Goal: Task Accomplishment & Management: Complete application form

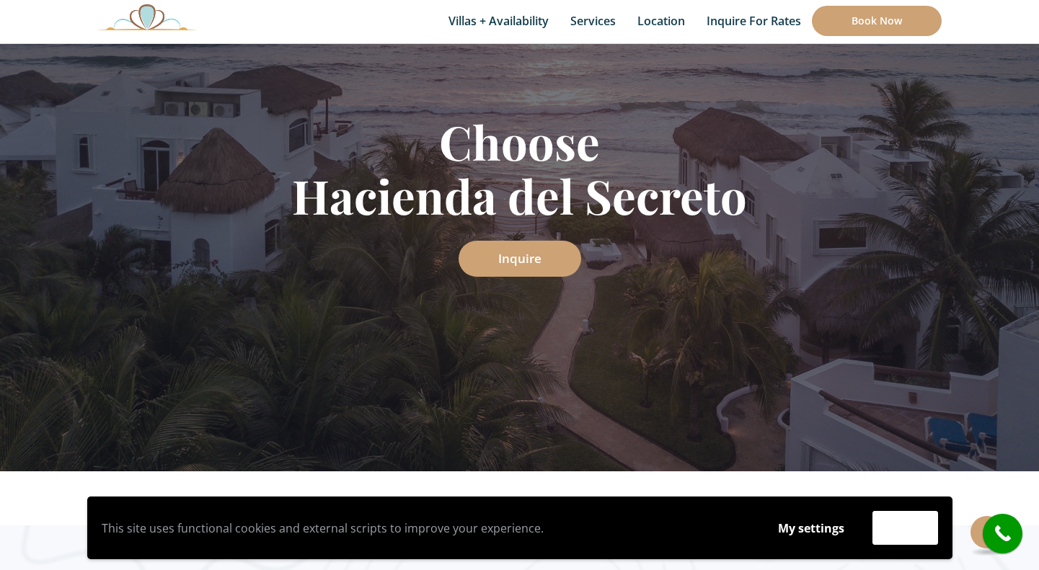
scroll to position [200, 0]
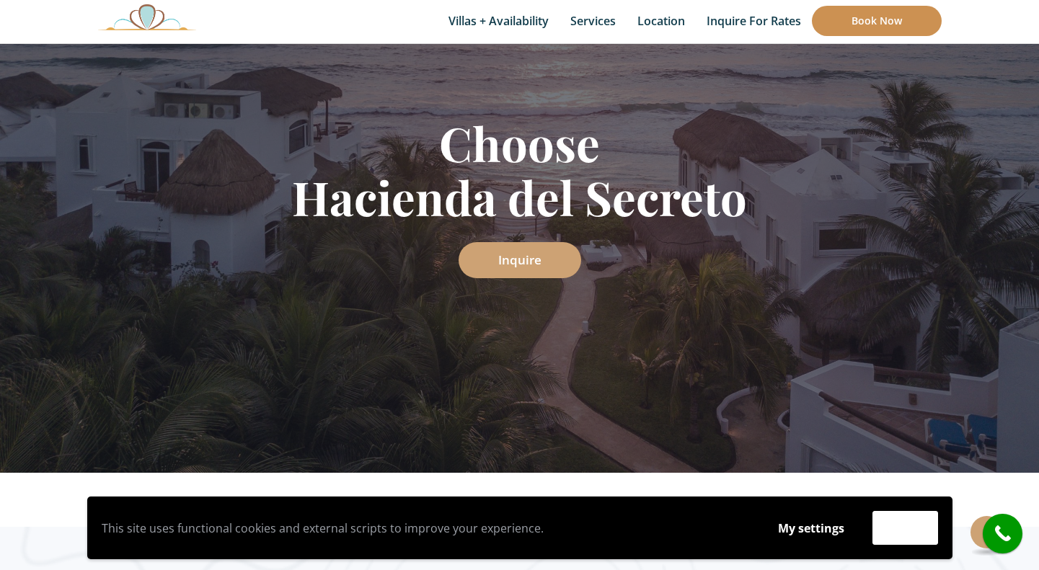
click at [883, 21] on link "Book Now" at bounding box center [877, 21] width 130 height 30
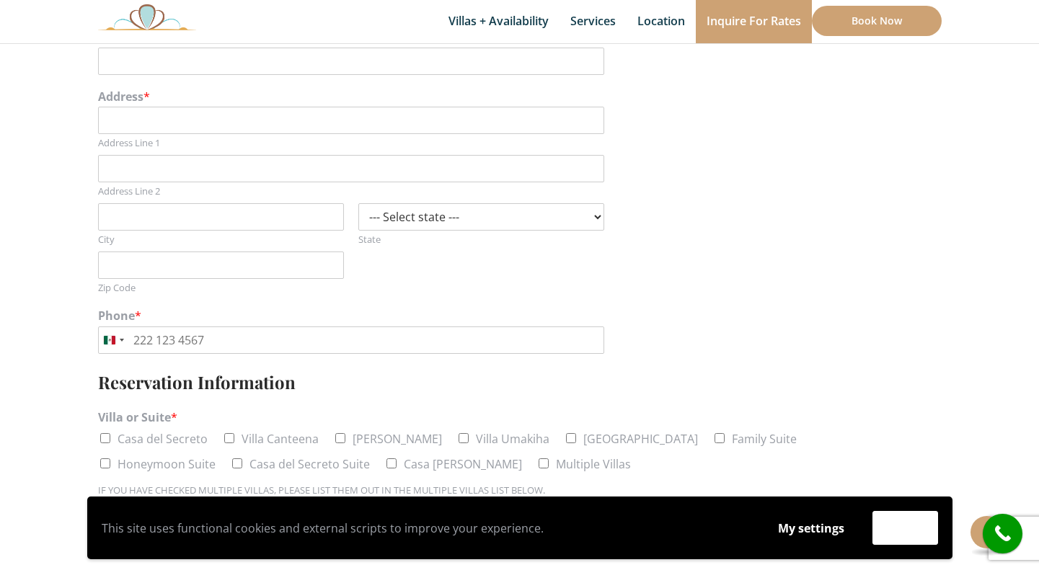
scroll to position [399, 0]
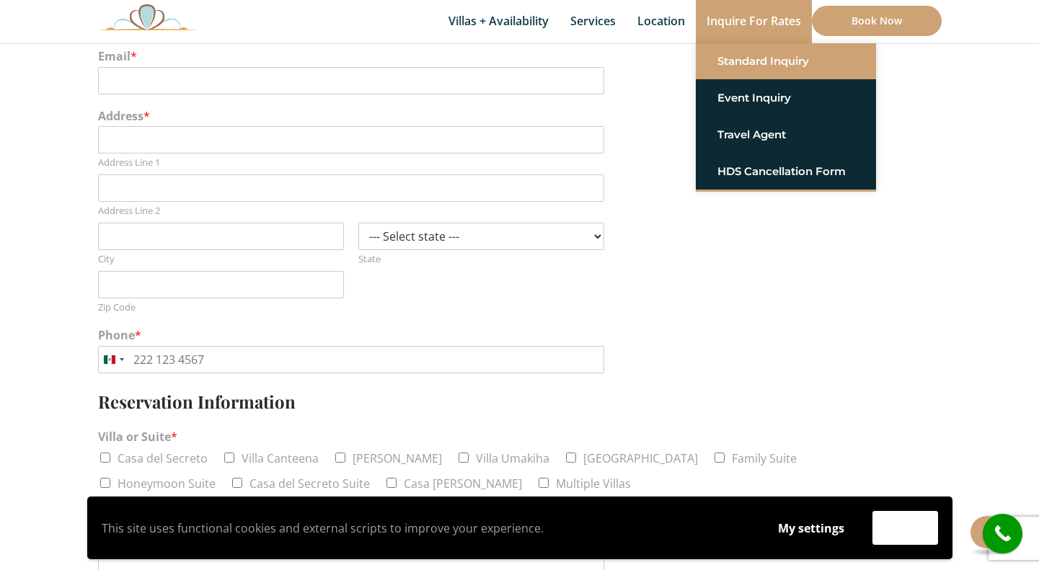
click at [741, 64] on link "Standard Inquiry" at bounding box center [785, 61] width 137 height 26
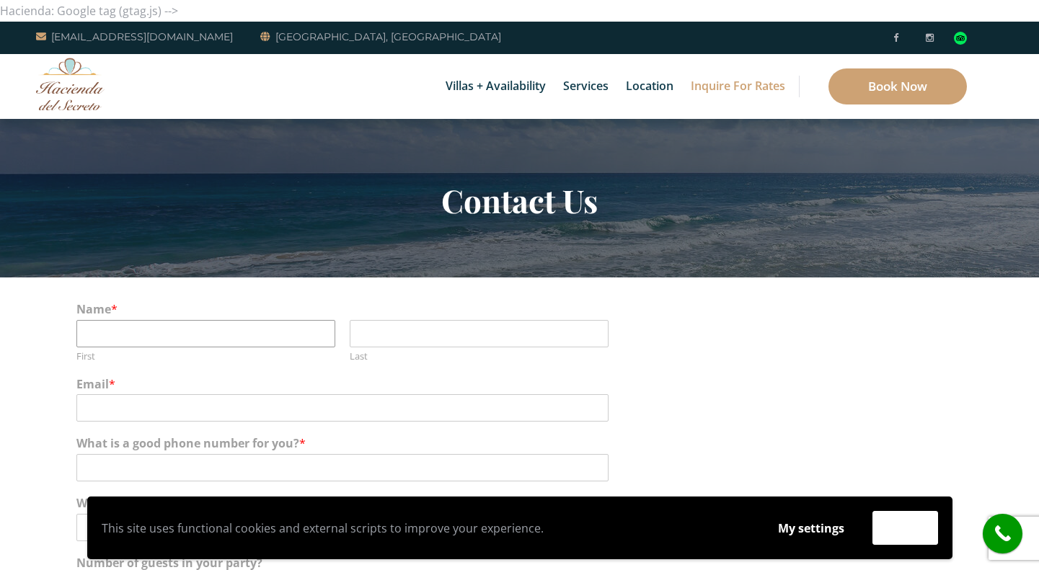
click at [151, 340] on input "First" at bounding box center [205, 333] width 259 height 27
type input "Carly"
type input "Yates"
type input "SENDCARLYSTUFF@GMAIL.COM"
type input "5416109392"
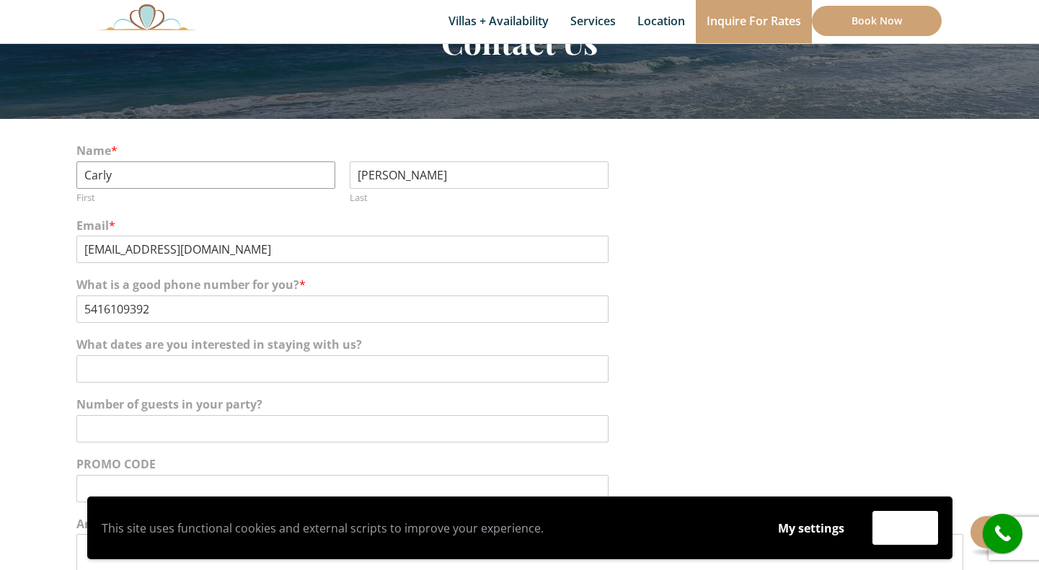
scroll to position [169, 0]
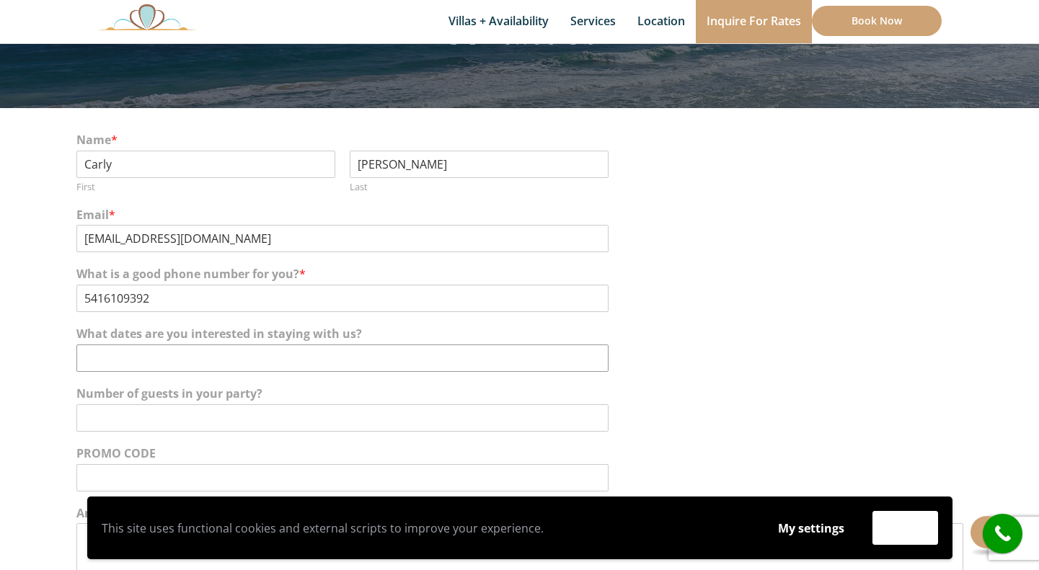
click at [179, 363] on input "What dates are you interested in staying with us?" at bounding box center [342, 358] width 532 height 27
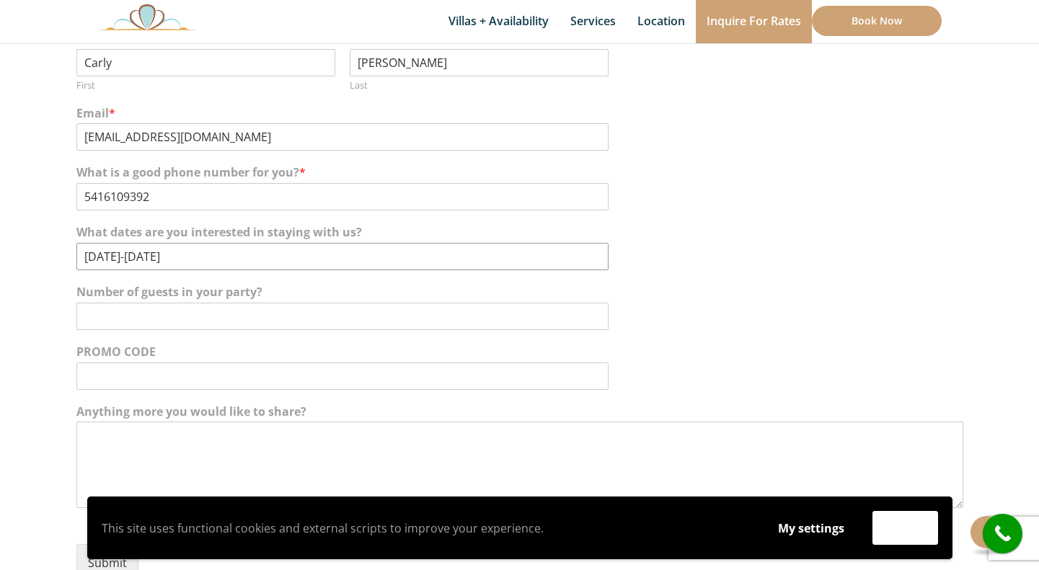
scroll to position [273, 0]
type input "Nov 11-14"
click at [154, 322] on input "Number of guests in your party?" at bounding box center [342, 314] width 532 height 27
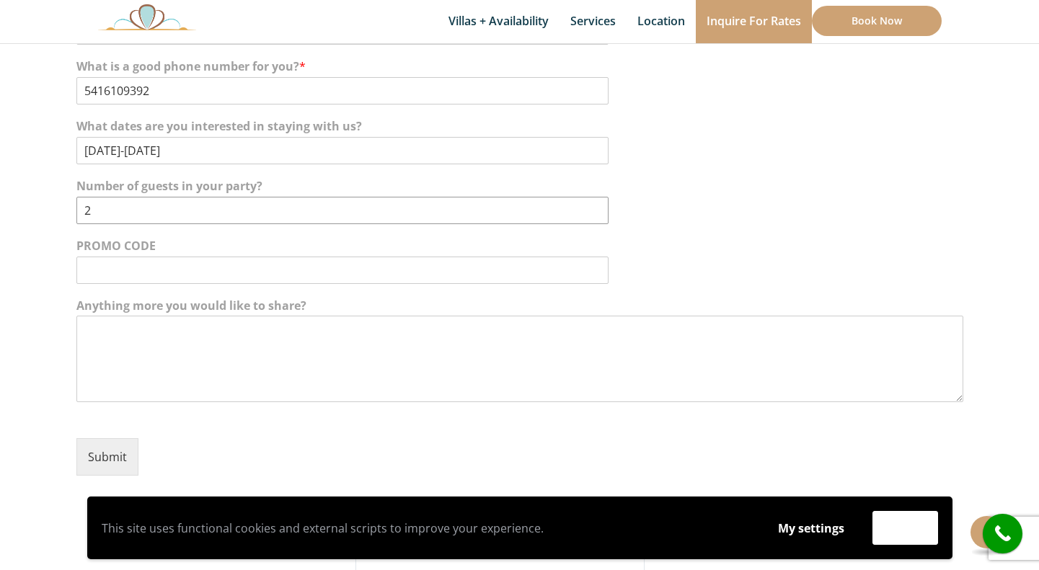
scroll to position [405, 0]
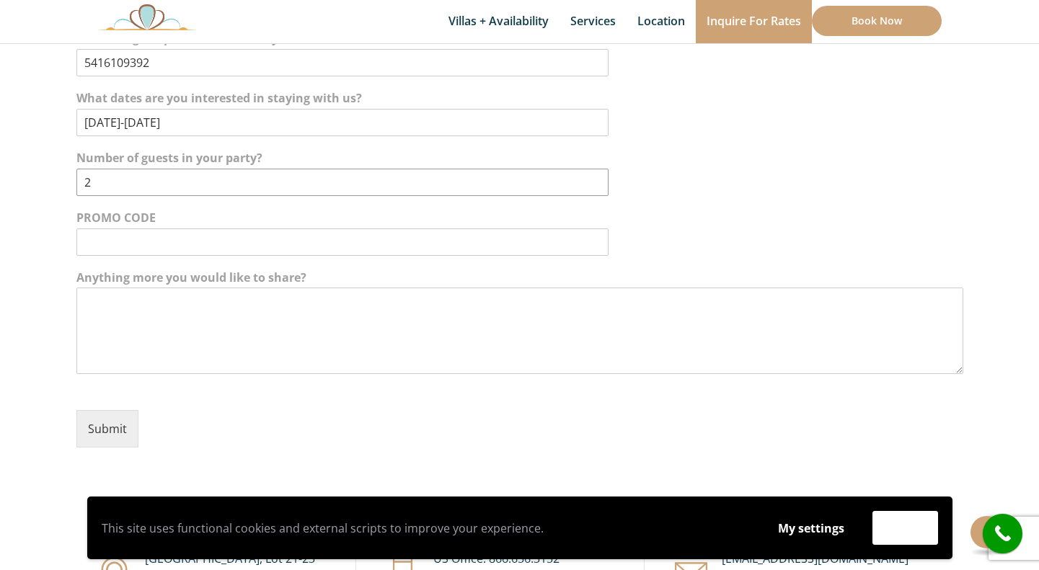
type input "2"
click at [125, 306] on textarea "Anything more you would like to share?" at bounding box center [519, 331] width 887 height 87
type textarea "w"
click at [145, 298] on textarea "Anything more you would like to share?" at bounding box center [519, 331] width 887 height 87
paste textarea "Somos increíbles"
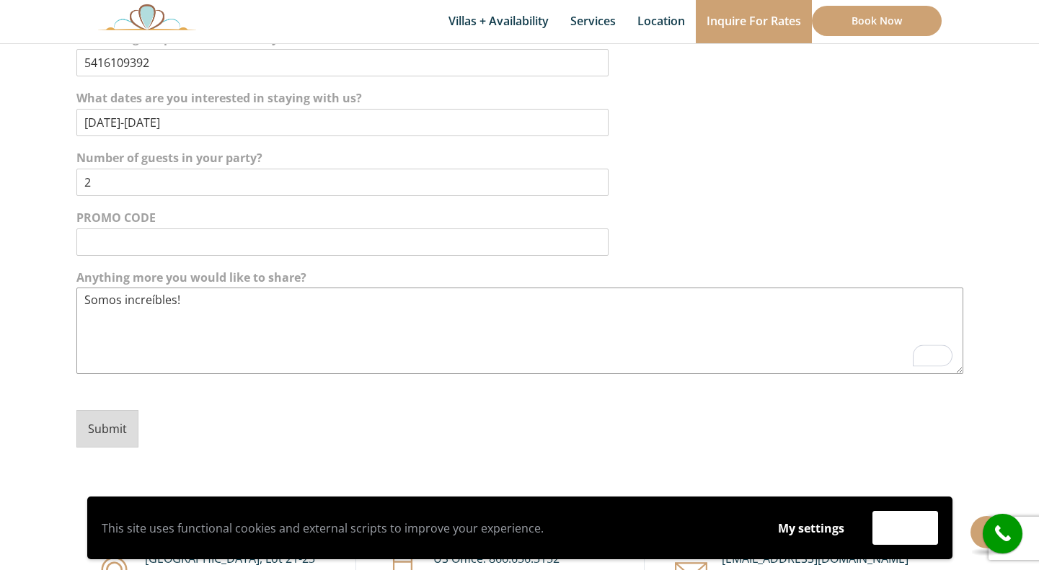
type textarea "Somos increíbles!"
click at [104, 433] on button "Submit" at bounding box center [107, 428] width 62 height 37
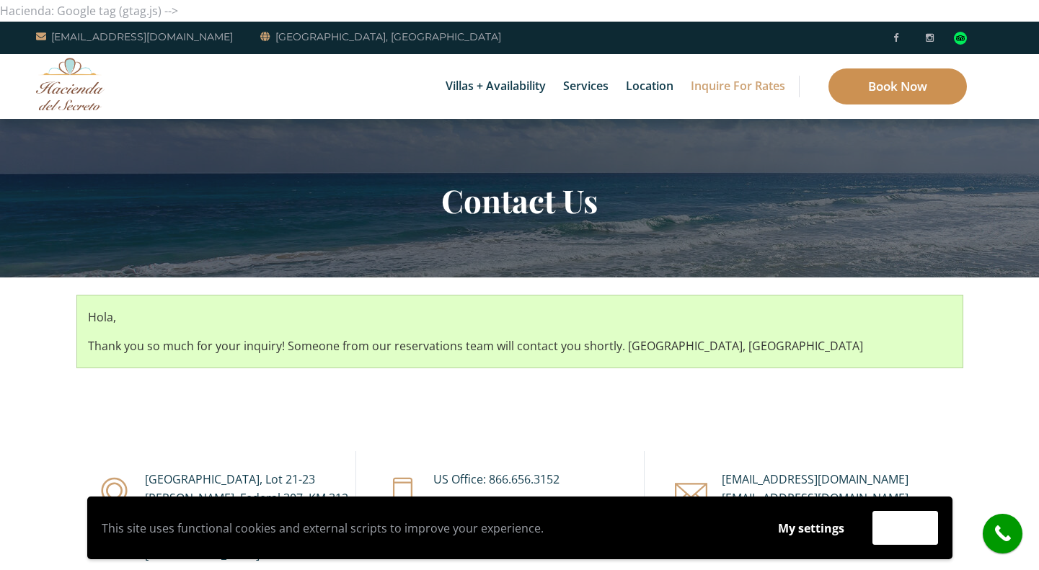
click at [883, 85] on link "Book Now" at bounding box center [897, 86] width 138 height 36
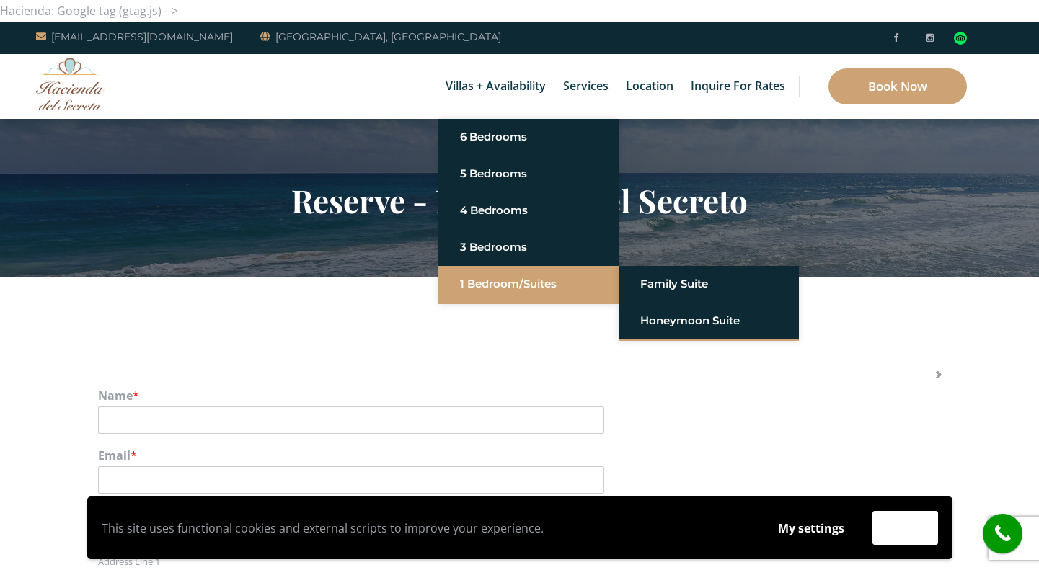
click at [489, 291] on link "1 Bedroom/Suites" at bounding box center [528, 284] width 137 height 26
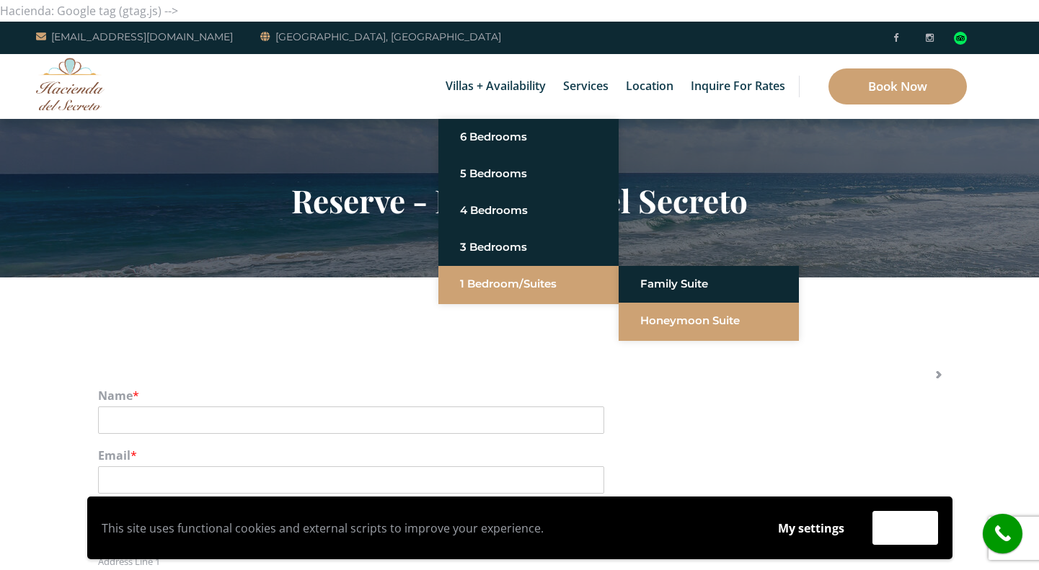
click at [672, 321] on link "Honeymoon Suite" at bounding box center [708, 321] width 137 height 26
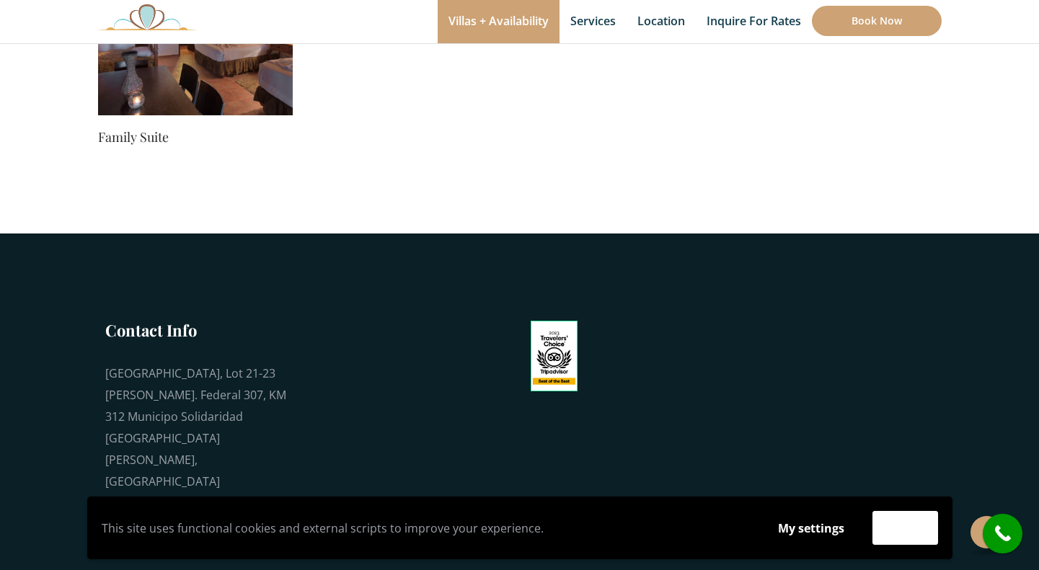
scroll to position [1102, 0]
